Goal: Task Accomplishment & Management: Manage account settings

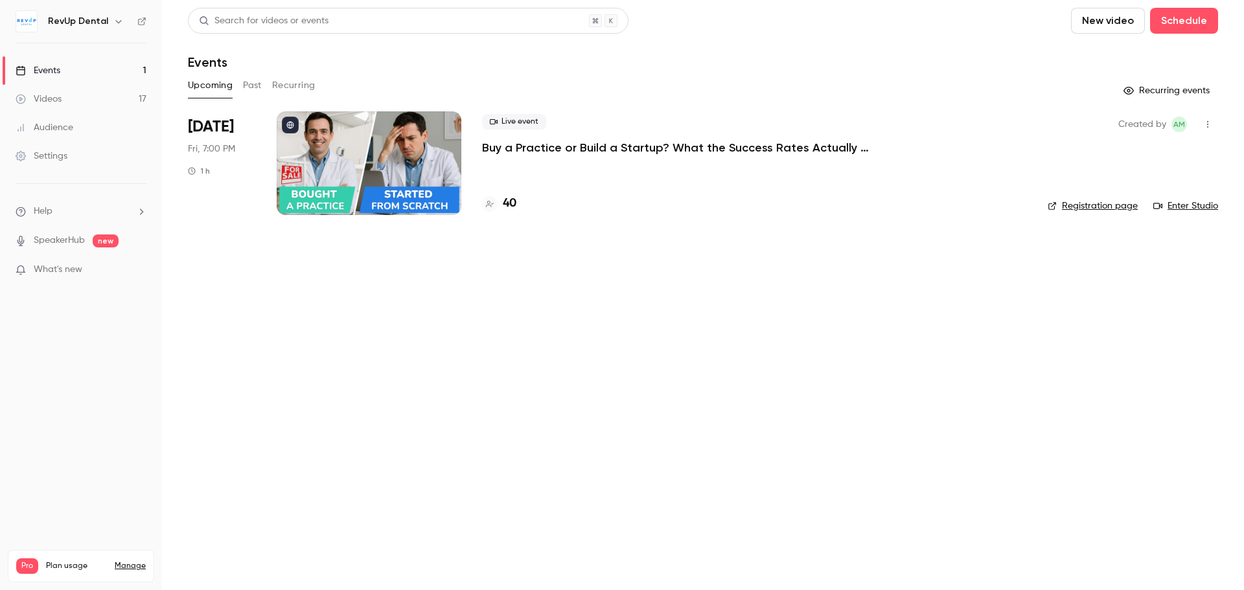
click at [573, 145] on p "Buy a Practice or Build a Startup? What the Success Rates Actually Say" at bounding box center [676, 148] width 389 height 16
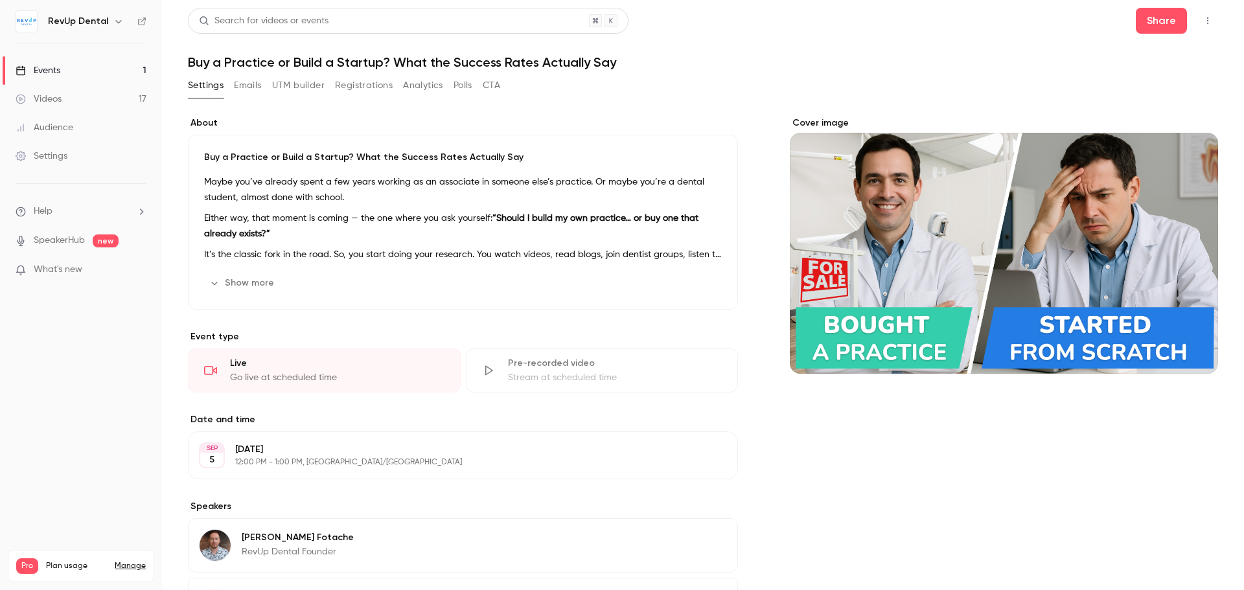
click at [381, 84] on button "Registrations" at bounding box center [364, 85] width 58 height 21
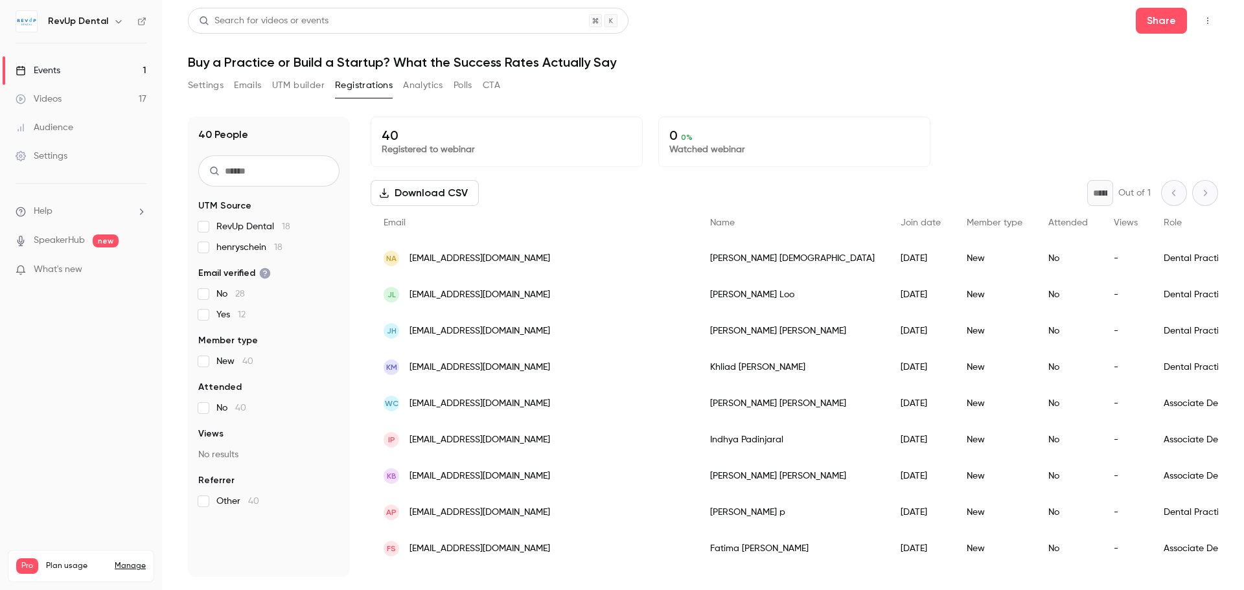
click at [1191, 197] on div "* Out of 1" at bounding box center [1152, 193] width 131 height 26
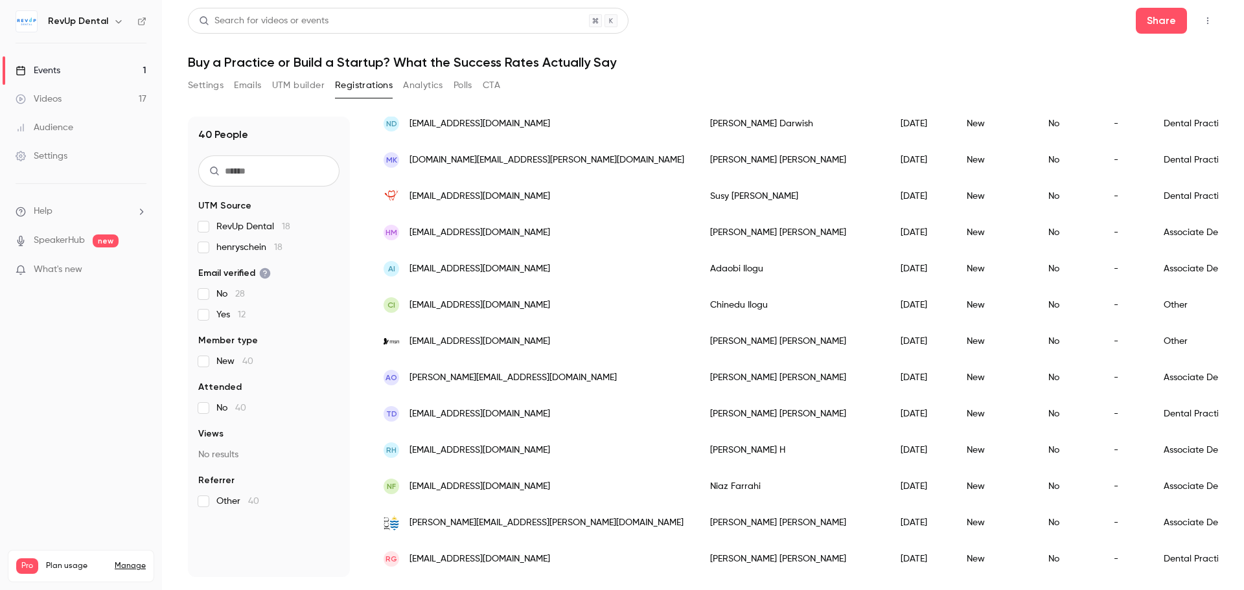
click at [93, 72] on link "Events 1" at bounding box center [81, 70] width 162 height 29
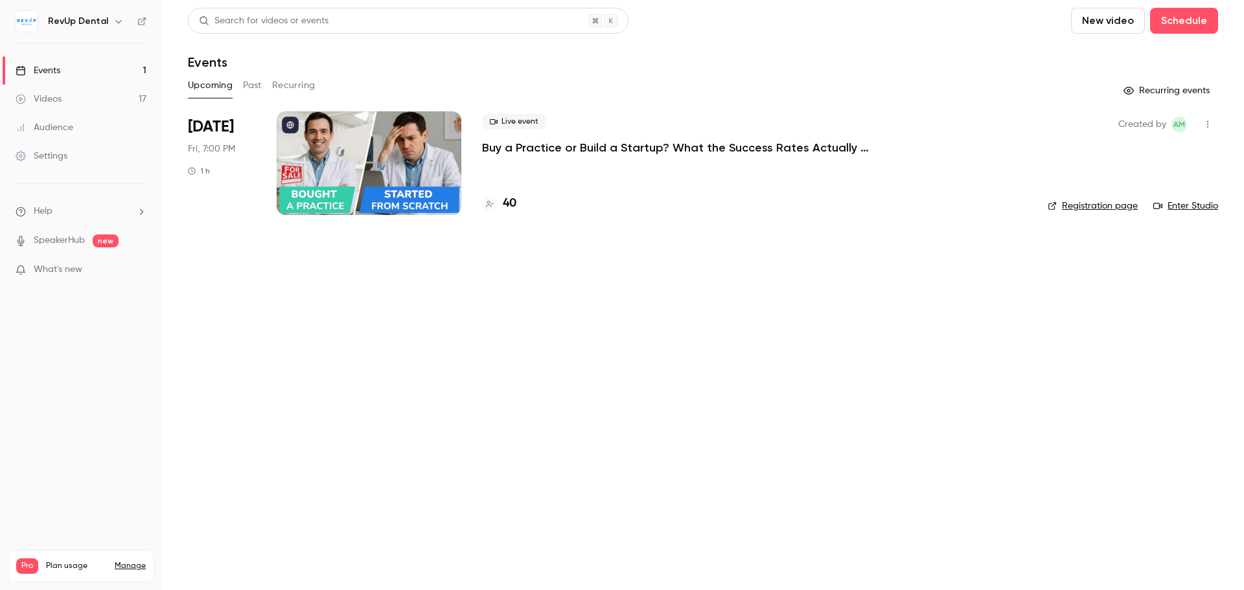
click at [1065, 204] on link "Registration page" at bounding box center [1093, 206] width 90 height 13
